Goal: Transaction & Acquisition: Purchase product/service

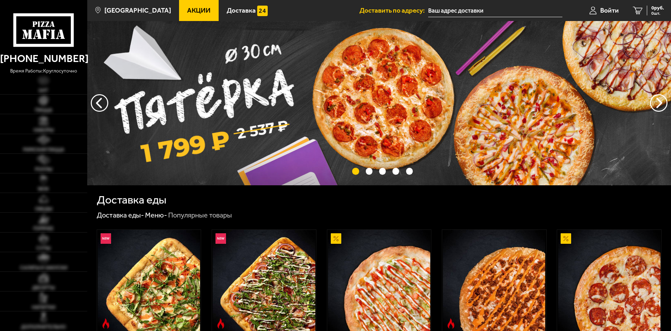
type input "[STREET_ADDRESS]"
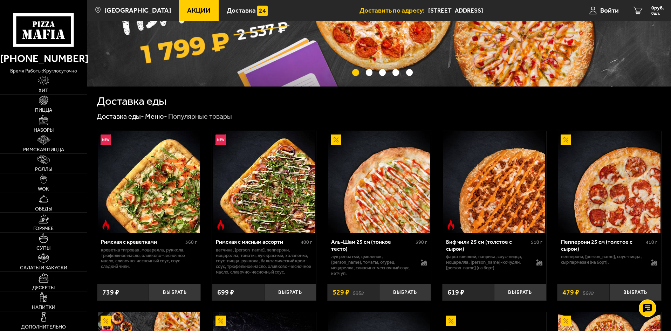
scroll to position [105, 0]
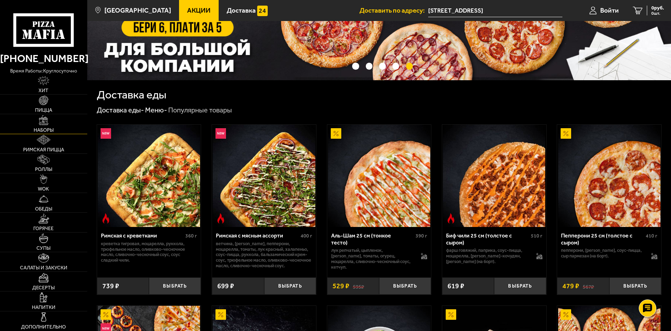
click at [47, 128] on span "Наборы" at bounding box center [44, 130] width 20 height 5
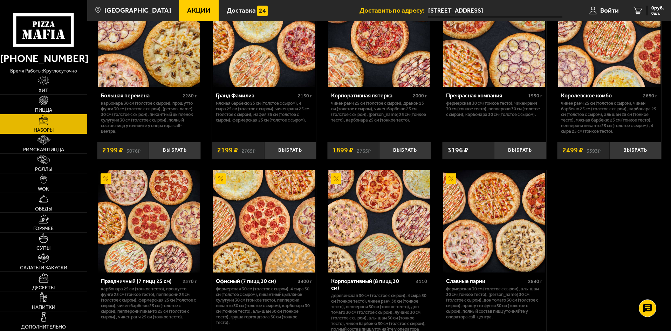
scroll to position [1063, 0]
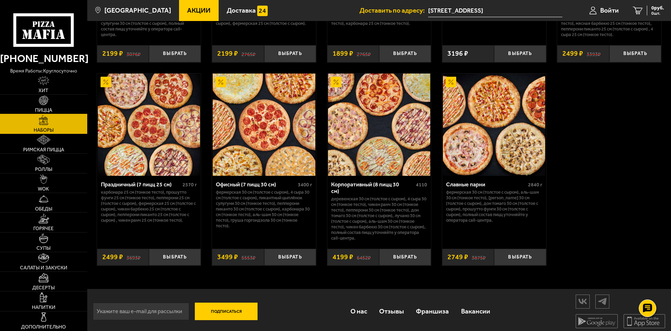
click at [59, 99] on link "Пицца" at bounding box center [43, 104] width 87 height 19
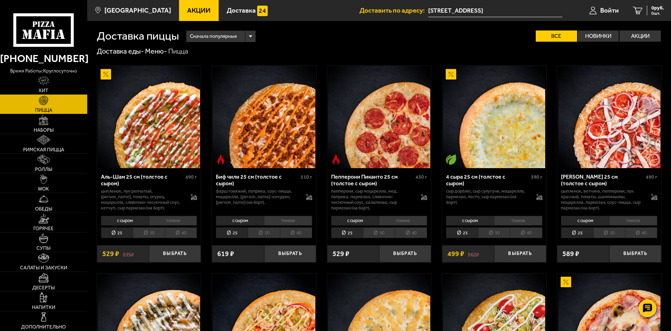
click at [169, 223] on li "тонкое" at bounding box center [173, 221] width 48 height 10
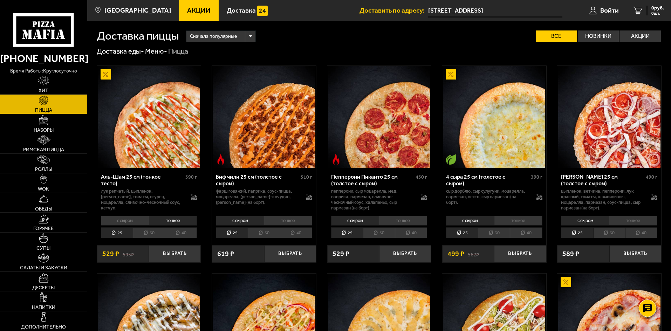
click at [155, 238] on li "30" at bounding box center [149, 232] width 32 height 11
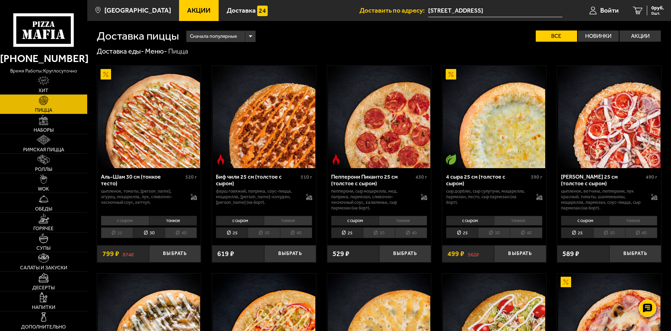
click at [120, 237] on li "25" at bounding box center [117, 232] width 32 height 11
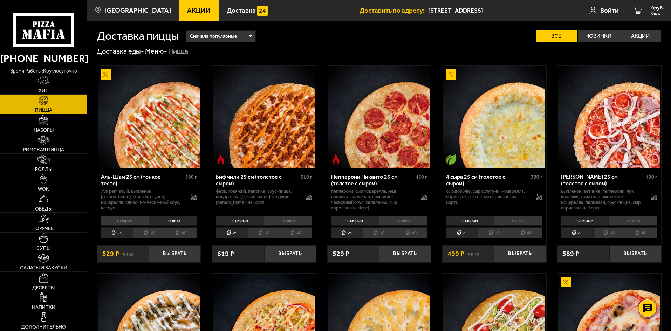
click at [47, 122] on img at bounding box center [44, 120] width 10 height 10
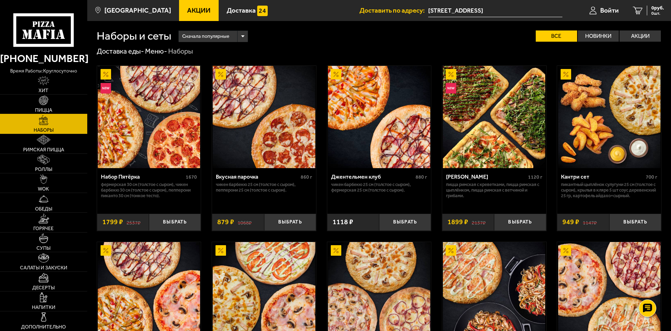
click at [50, 100] on link "Пицца" at bounding box center [43, 104] width 87 height 19
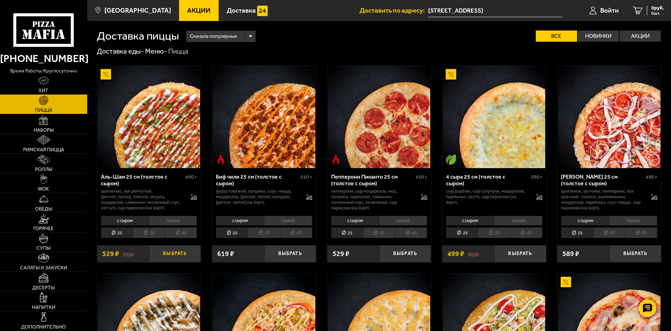
click at [170, 257] on button "Выбрать" at bounding box center [175, 253] width 52 height 17
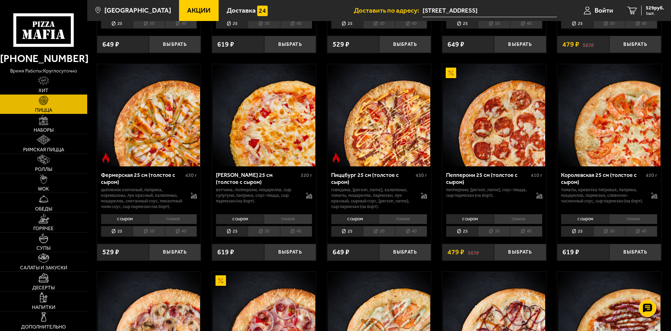
scroll to position [456, 0]
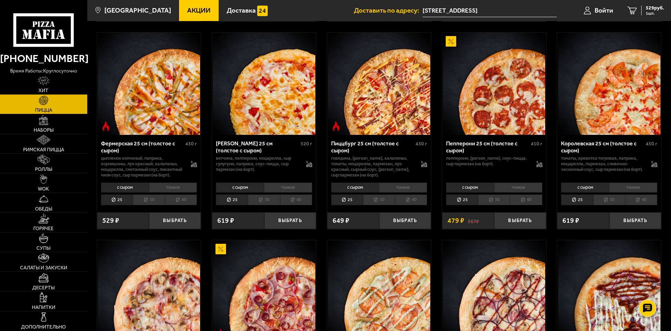
click at [627, 192] on li "тонкое" at bounding box center [633, 188] width 48 height 10
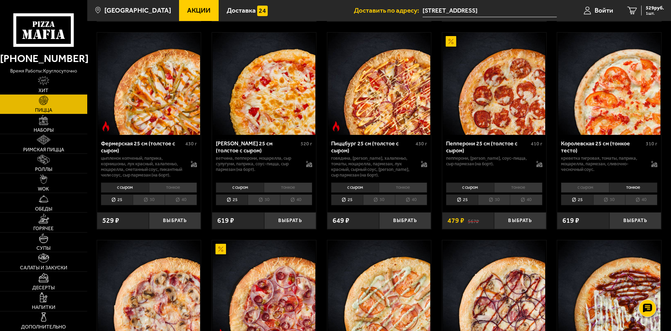
click at [591, 192] on li "с сыром" at bounding box center [585, 188] width 48 height 10
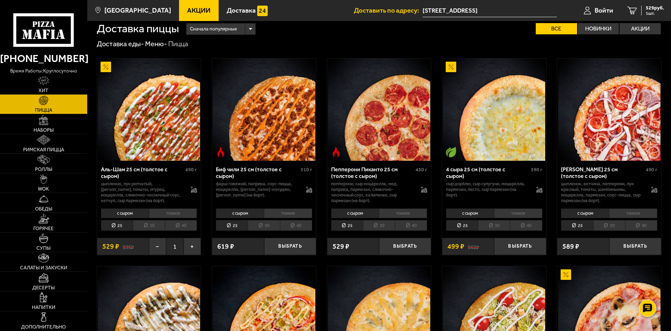
scroll to position [0, 0]
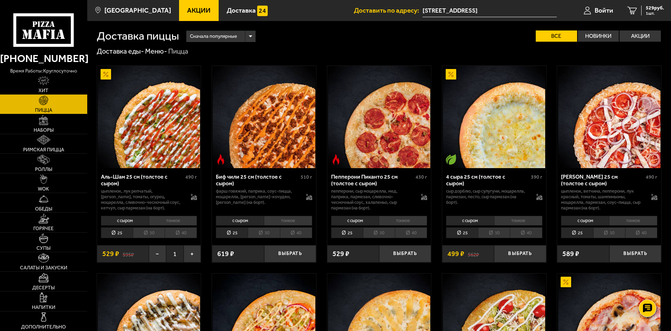
click at [179, 233] on li "40" at bounding box center [181, 232] width 32 height 11
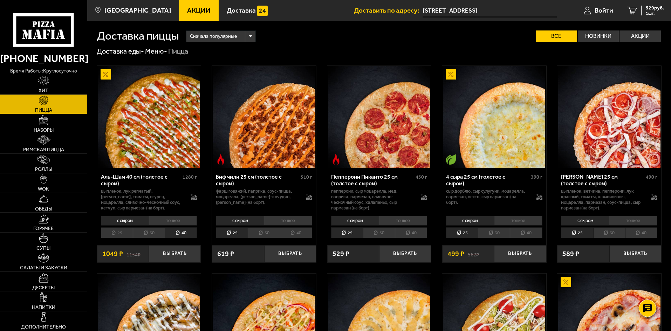
click at [166, 222] on li "тонкое" at bounding box center [173, 221] width 48 height 10
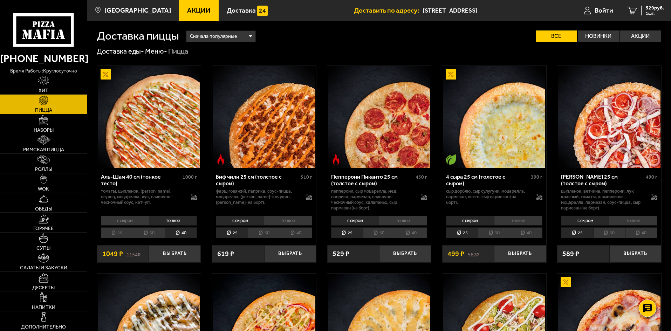
click at [119, 234] on li "25" at bounding box center [117, 232] width 32 height 11
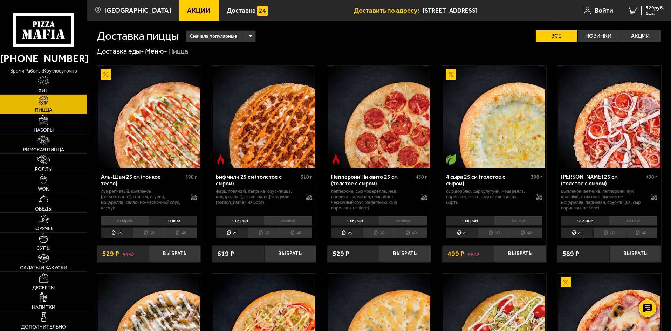
click at [41, 122] on img at bounding box center [44, 120] width 10 height 10
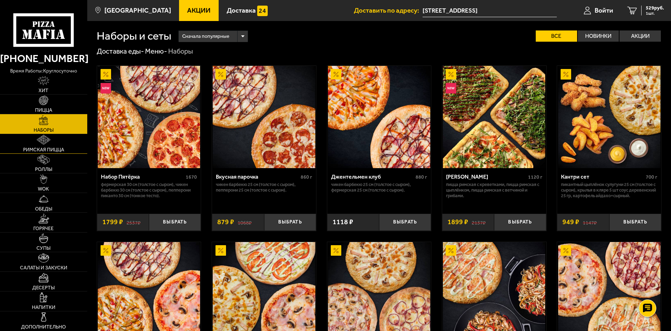
click at [48, 139] on img at bounding box center [44, 140] width 14 height 10
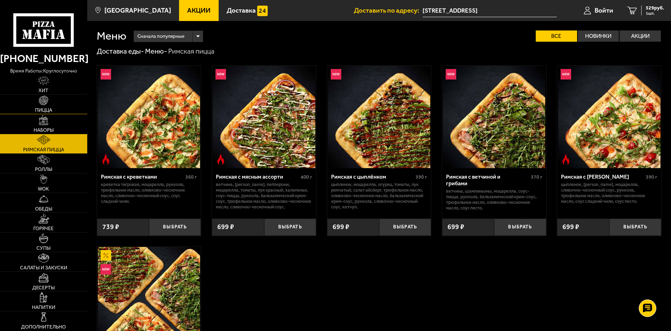
click at [49, 98] on link "Пицца" at bounding box center [43, 104] width 87 height 19
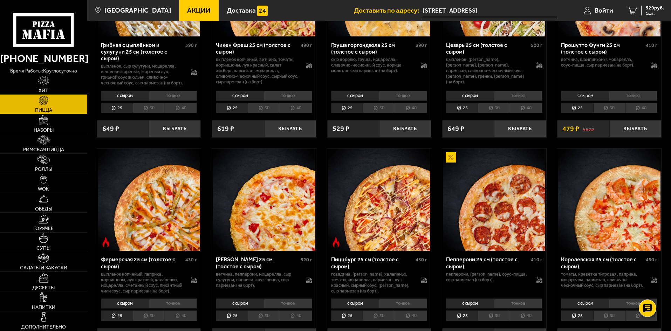
scroll to position [386, 0]
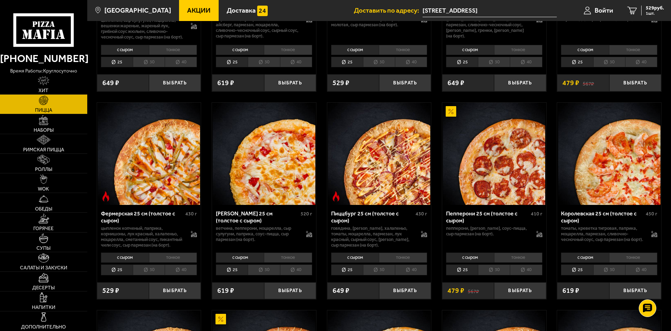
click at [402, 263] on li "тонкое" at bounding box center [403, 258] width 48 height 10
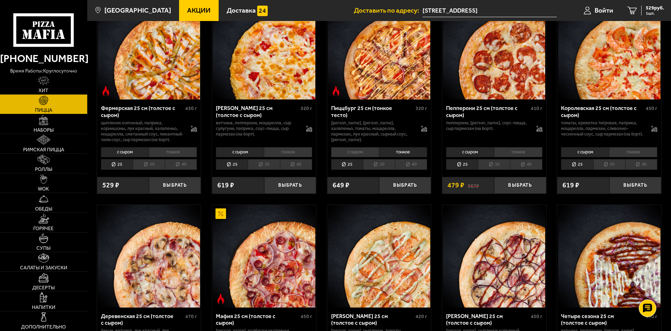
scroll to position [491, 0]
click at [624, 157] on li "тонкое" at bounding box center [633, 153] width 48 height 10
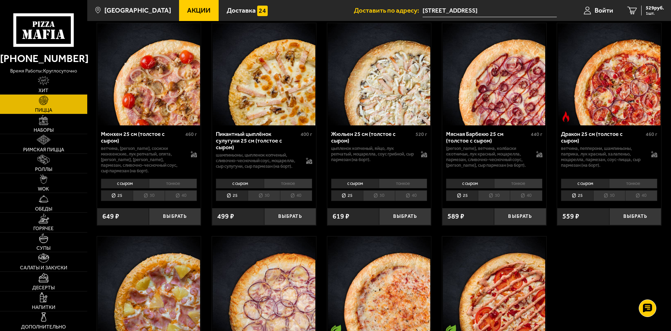
scroll to position [876, 0]
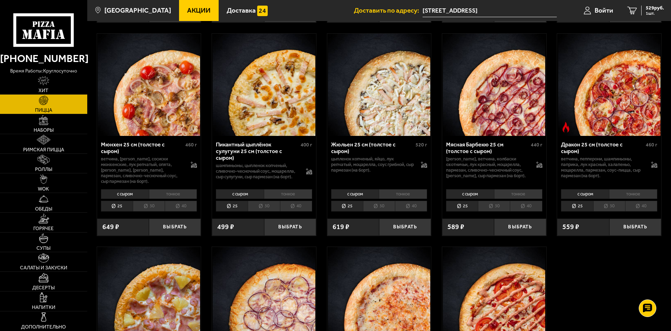
click at [518, 199] on li "тонкое" at bounding box center [518, 194] width 48 height 10
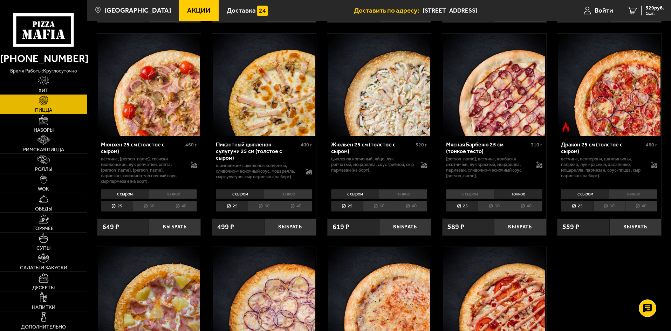
click at [633, 199] on li "тонкое" at bounding box center [633, 194] width 48 height 10
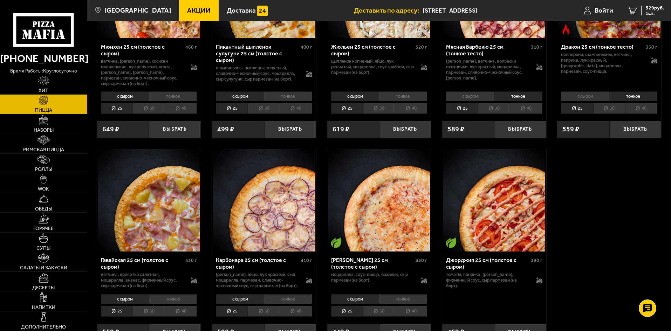
scroll to position [1087, 0]
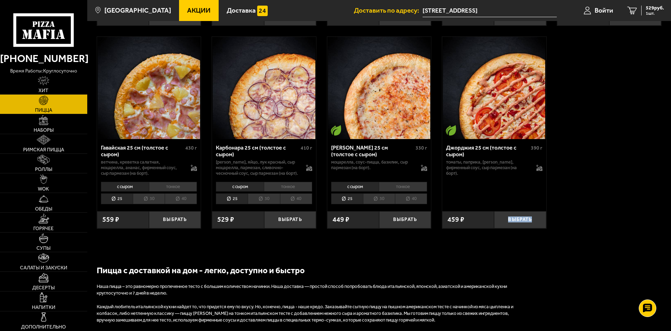
drag, startPoint x: 671, startPoint y: 239, endPoint x: 673, endPoint y: 177, distance: 61.4
drag, startPoint x: 641, startPoint y: 229, endPoint x: 650, endPoint y: 231, distance: 9.8
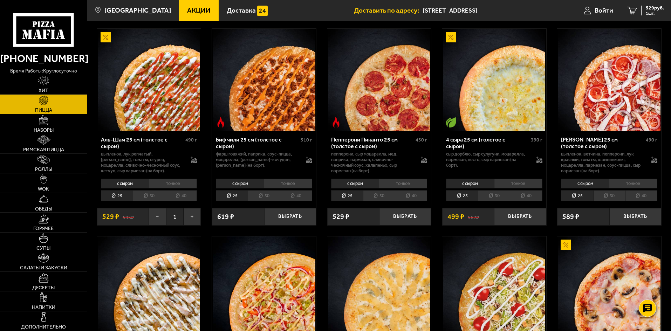
scroll to position [0, 0]
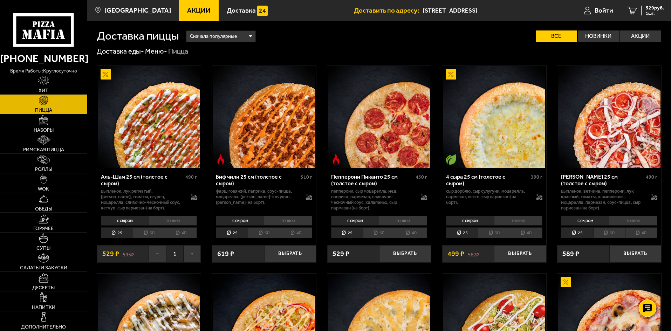
click at [404, 220] on li "тонкое" at bounding box center [403, 221] width 48 height 10
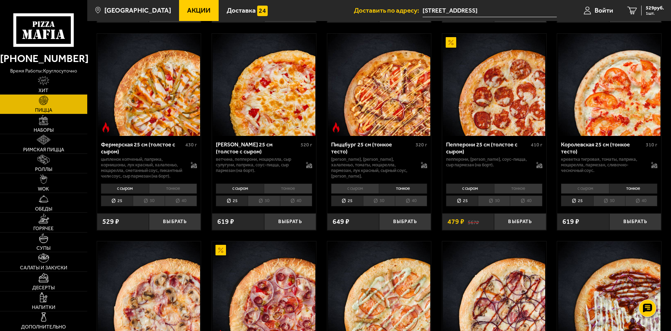
scroll to position [456, 0]
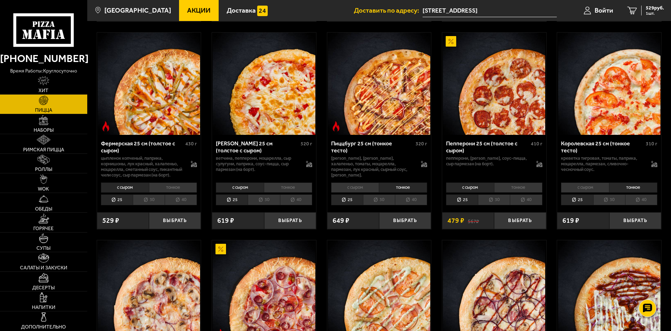
click at [528, 192] on li "тонкое" at bounding box center [518, 188] width 48 height 10
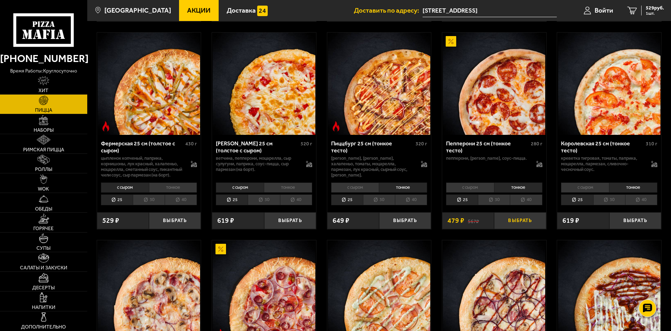
click at [521, 230] on button "Выбрать" at bounding box center [520, 220] width 52 height 17
click at [652, 11] on span "2 шт." at bounding box center [653, 13] width 21 height 4
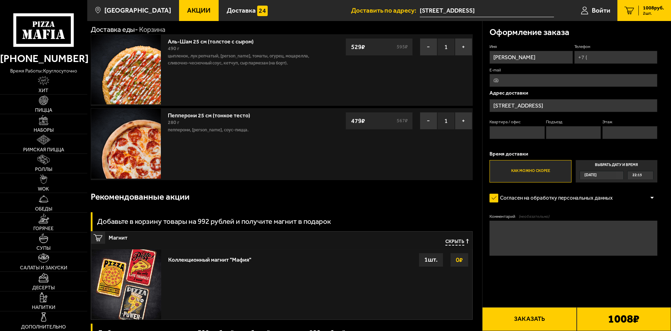
scroll to position [105, 0]
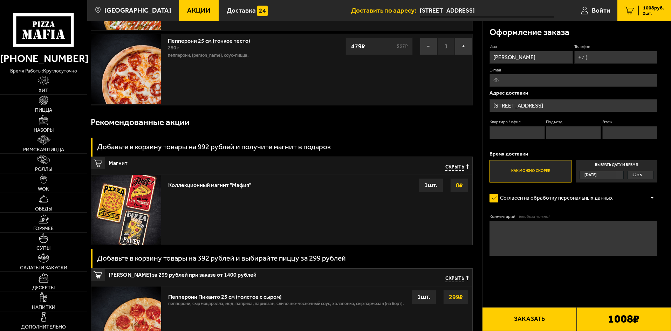
click at [457, 186] on strong "0 ₽" at bounding box center [459, 185] width 11 height 13
click at [424, 188] on div "1 шт." at bounding box center [431, 185] width 25 height 14
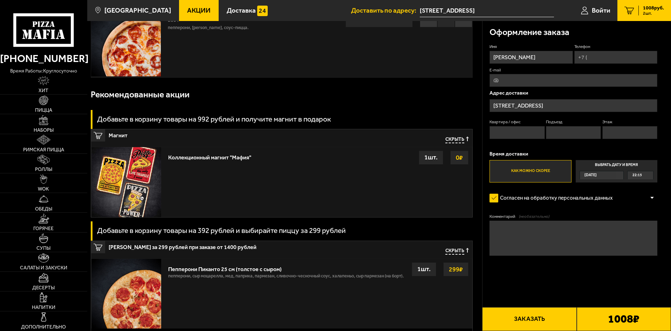
scroll to position [175, 0]
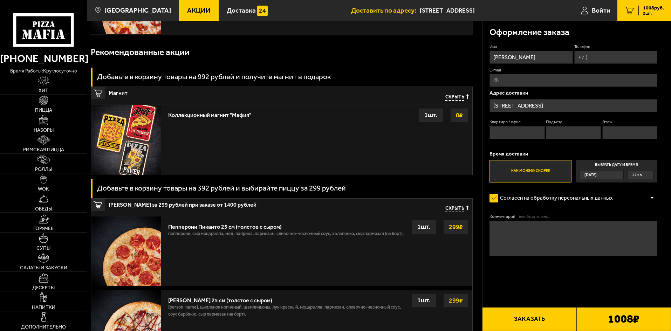
click at [461, 115] on strong "0 ₽" at bounding box center [459, 115] width 11 height 13
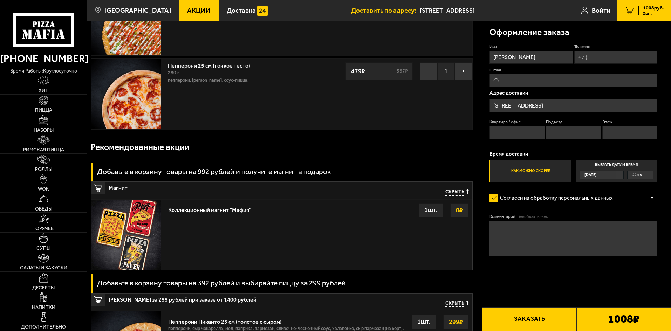
scroll to position [70, 0]
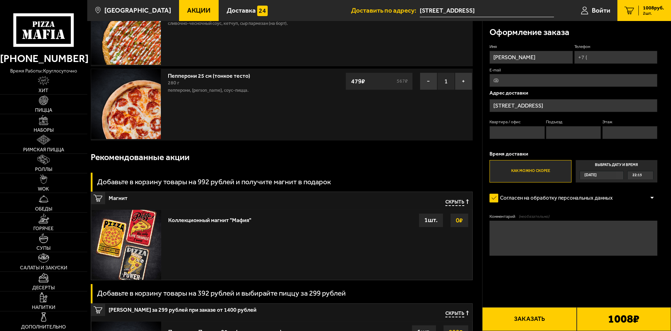
click at [431, 220] on div "1 шт." at bounding box center [431, 220] width 25 height 14
click at [290, 239] on div "Коллекционный магнит "Мафия" Выбрать 0 ₽ 1 шт." at bounding box center [318, 245] width 307 height 70
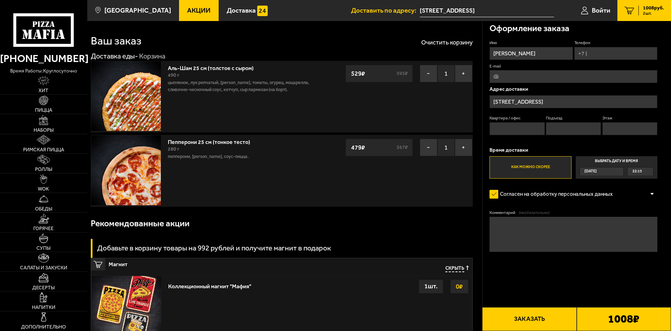
scroll to position [0, 0]
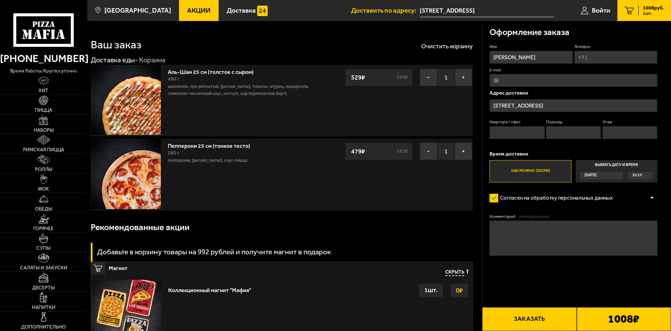
click at [573, 105] on input "[STREET_ADDRESS]" at bounding box center [574, 105] width 168 height 13
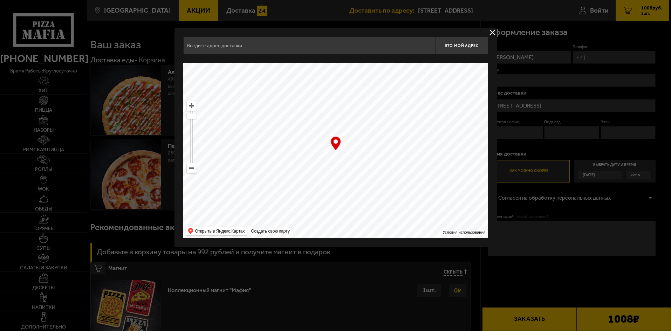
type input "[STREET_ADDRESS]"
click at [336, 146] on div "… © Яндекс Условия использования Открыть в Яндекс.Картах Создать свою карту" at bounding box center [336, 150] width 305 height 175
click at [466, 45] on span "Это мой адрес" at bounding box center [463, 45] width 34 height 5
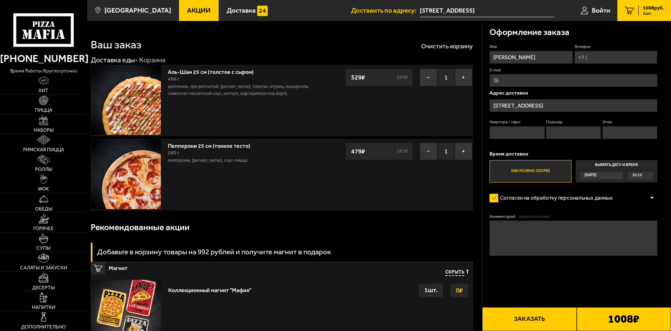
click at [516, 132] on input "Квартира / офис" at bounding box center [517, 132] width 55 height 13
type input "81"
click at [562, 132] on input "Подъезд" at bounding box center [573, 132] width 55 height 13
type input "2"
click at [613, 131] on input "Этаж" at bounding box center [630, 132] width 55 height 13
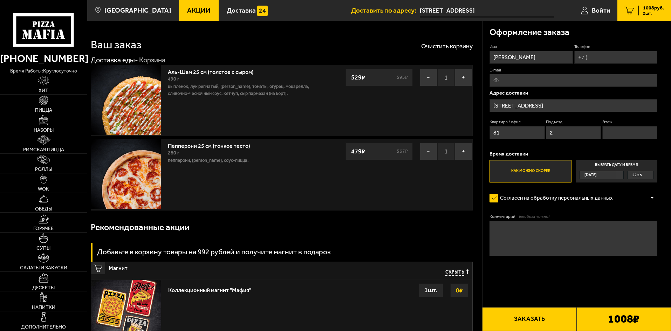
type input "7"
click at [492, 199] on label "Согласен на обработку персональных данных" at bounding box center [555, 198] width 130 height 14
click at [0, 0] on input "Согласен на обработку персональных данных" at bounding box center [0, 0] width 0 height 0
click at [492, 199] on label "Согласен на обработку персональных данных" at bounding box center [555, 198] width 130 height 14
click at [0, 0] on input "Согласен на обработку персональных данных" at bounding box center [0, 0] width 0 height 0
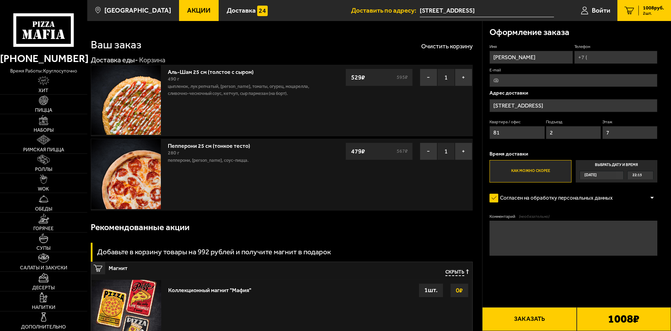
click at [614, 54] on input "Телефон" at bounding box center [615, 57] width 83 height 13
type input "[PHONE_NUMBER]"
click at [530, 316] on button "Заказать" at bounding box center [529, 319] width 94 height 24
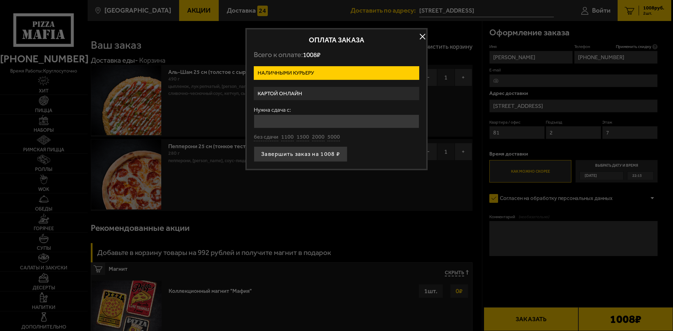
click at [311, 91] on label "Картой онлайн" at bounding box center [336, 94] width 165 height 14
click at [0, 0] on input "Картой онлайн" at bounding box center [0, 0] width 0 height 0
